Goal: Find contact information: Find contact information

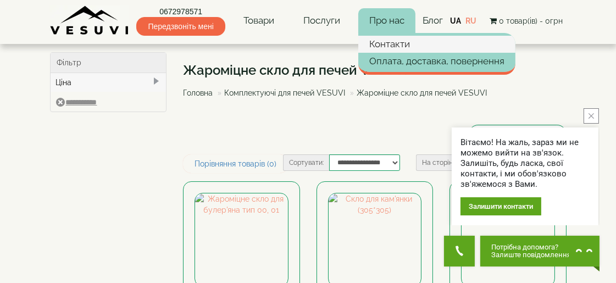
click at [397, 40] on link "Контакти" at bounding box center [436, 44] width 157 height 16
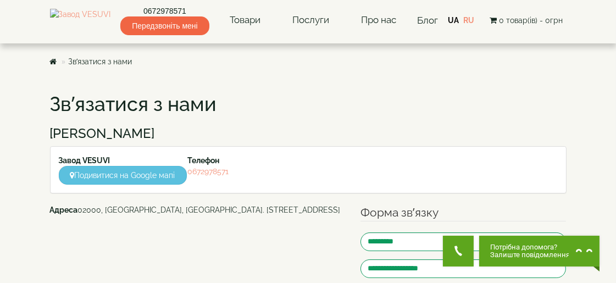
scroll to position [55, 0]
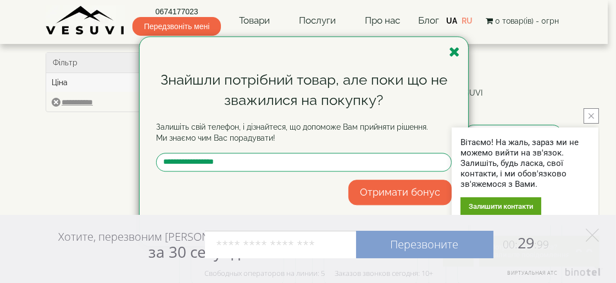
drag, startPoint x: 455, startPoint y: 54, endPoint x: 446, endPoint y: 51, distance: 9.9
click at [453, 54] on icon "button" at bounding box center [454, 52] width 11 height 14
